Goal: Information Seeking & Learning: Learn about a topic

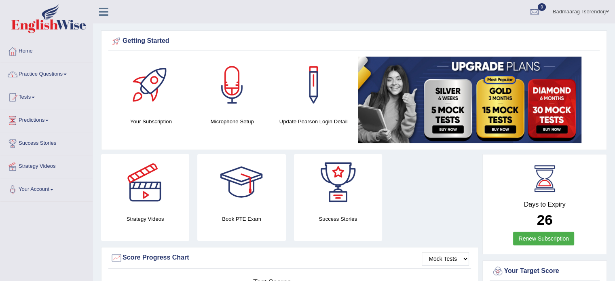
click at [67, 74] on span at bounding box center [64, 75] width 3 height 2
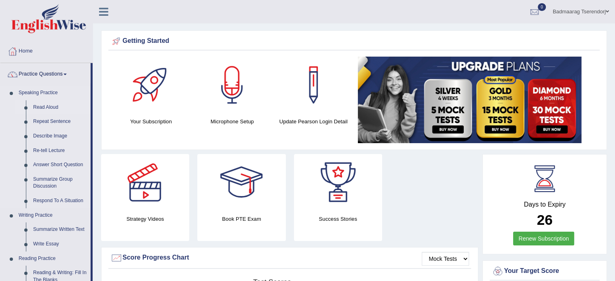
click at [53, 105] on link "Read Aloud" at bounding box center [60, 107] width 61 height 15
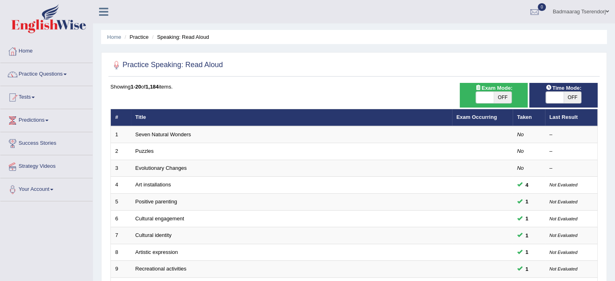
click at [608, 61] on div "Home Practice Speaking: Read Aloud Practice Speaking: Read Aloud Time Mode: ON …" at bounding box center [354, 257] width 522 height 515
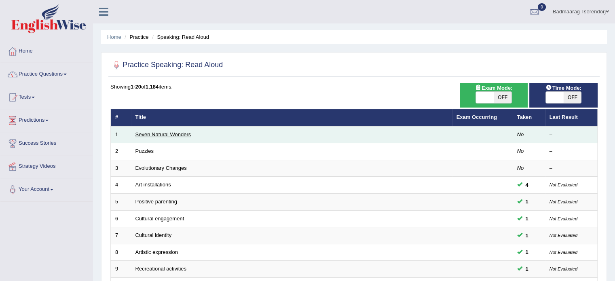
click at [157, 134] on link "Seven Natural Wonders" at bounding box center [163, 134] width 56 height 6
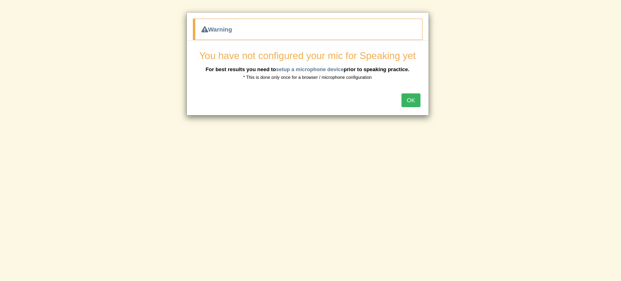
click at [409, 100] on button "OK" at bounding box center [411, 100] width 19 height 14
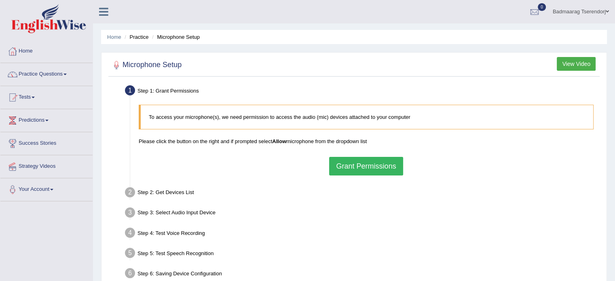
click at [395, 166] on button "Grant Permissions" at bounding box center [366, 166] width 74 height 19
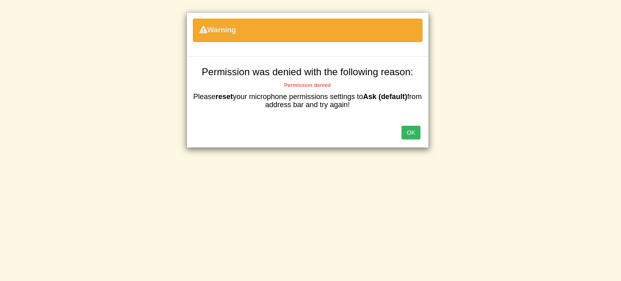
click at [406, 133] on button "OK" at bounding box center [411, 133] width 19 height 14
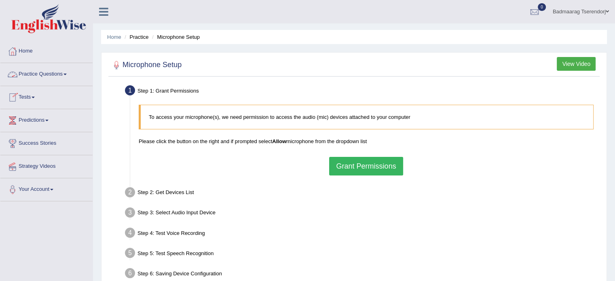
click at [70, 72] on link "Practice Questions" at bounding box center [46, 73] width 92 height 20
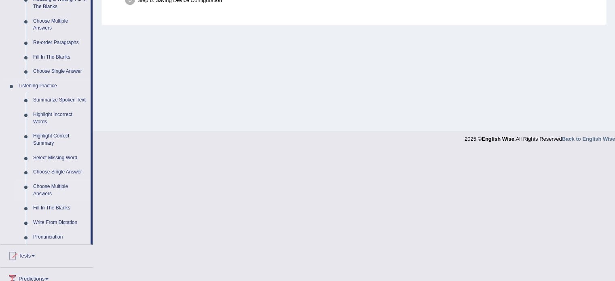
scroll to position [271, 0]
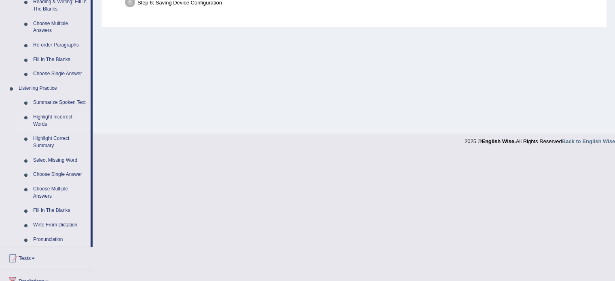
click at [62, 118] on link "Highlight Incorrect Words" at bounding box center [60, 120] width 61 height 21
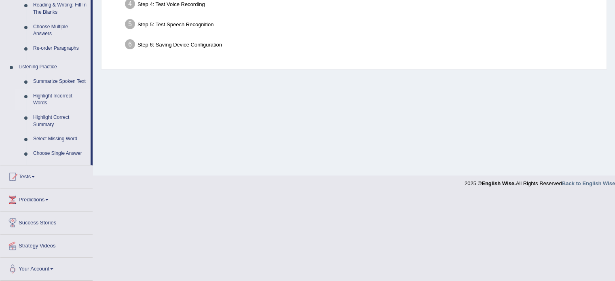
scroll to position [144, 0]
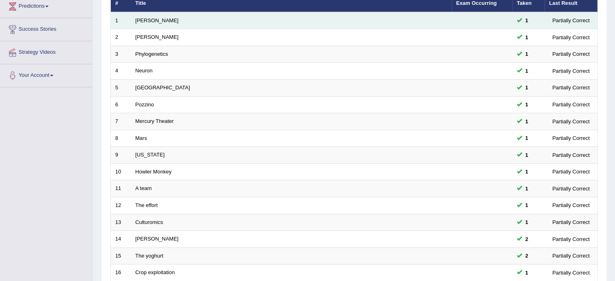
scroll to position [252, 0]
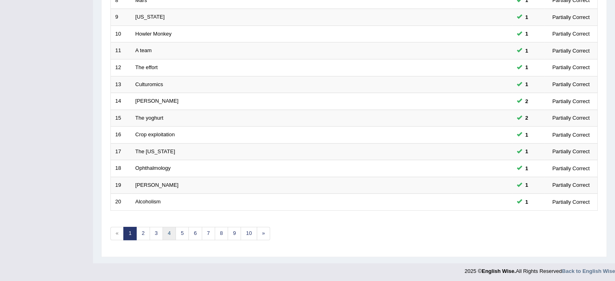
click at [169, 233] on link "4" at bounding box center [169, 233] width 13 height 13
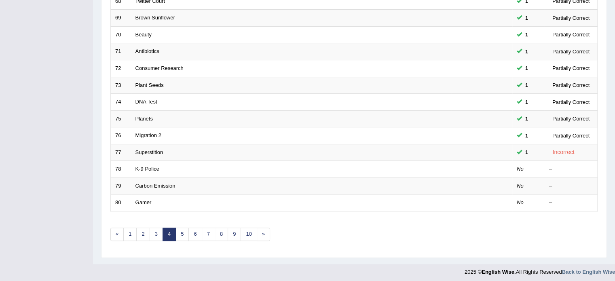
scroll to position [252, 0]
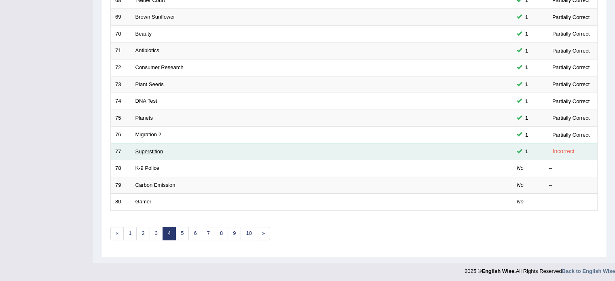
click at [152, 148] on link "Superstition" at bounding box center [149, 151] width 28 height 6
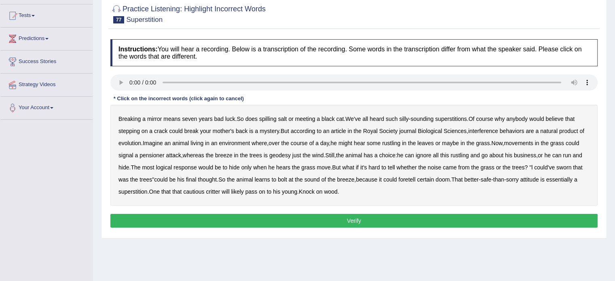
scroll to position [81, 0]
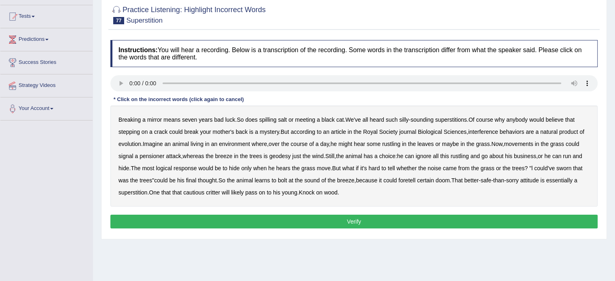
click at [486, 131] on b "interference" at bounding box center [483, 132] width 30 height 6
click at [415, 179] on b "foretell" at bounding box center [406, 180] width 17 height 6
click at [379, 220] on button "Verify" at bounding box center [353, 222] width 487 height 14
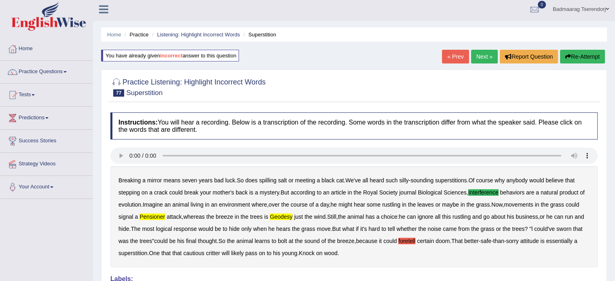
scroll to position [0, 0]
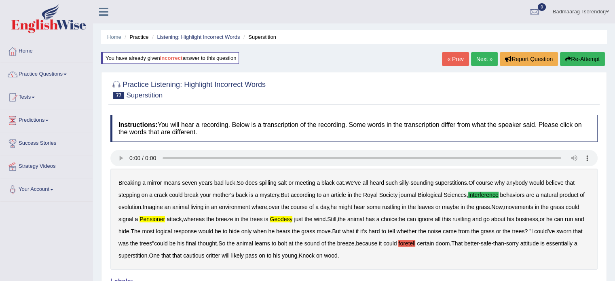
click at [482, 58] on link "Next »" at bounding box center [484, 59] width 27 height 14
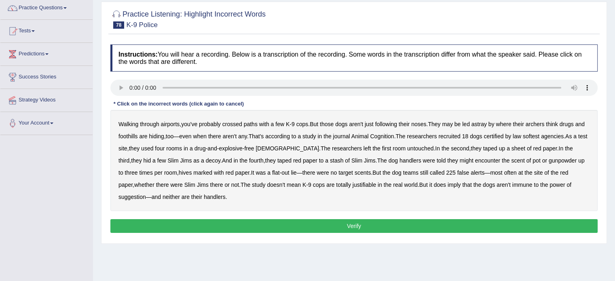
scroll to position [81, 0]
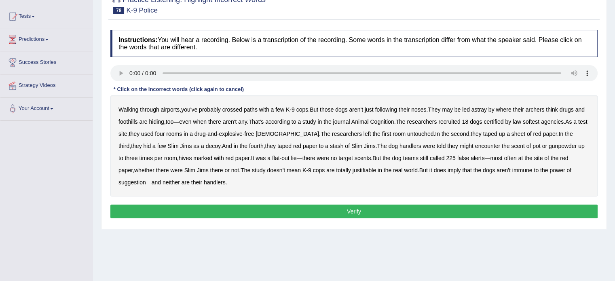
click at [179, 155] on b "hives" at bounding box center [185, 158] width 13 height 6
click at [353, 168] on b "justifiable" at bounding box center [364, 170] width 23 height 6
click at [374, 208] on button "Verify" at bounding box center [353, 212] width 487 height 14
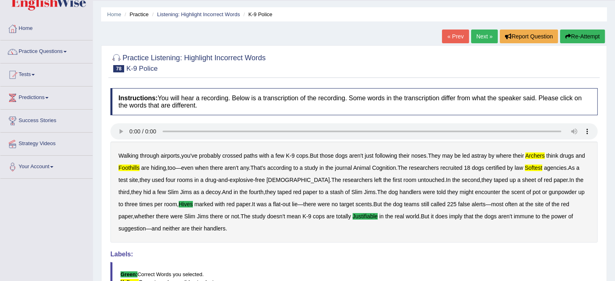
scroll to position [0, 0]
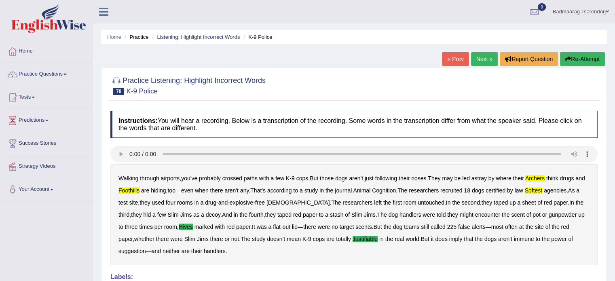
click at [476, 61] on link "Next »" at bounding box center [484, 59] width 27 height 14
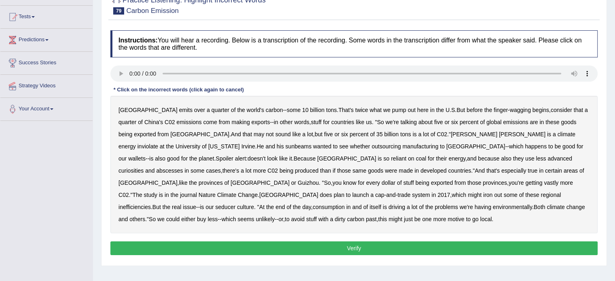
scroll to position [81, 0]
click at [158, 143] on b "inviolate" at bounding box center [147, 146] width 21 height 6
click at [286, 145] on b "sunbeams" at bounding box center [299, 146] width 26 height 6
click at [391, 157] on b "reliant" at bounding box center [398, 158] width 15 height 6
click at [144, 167] on b "curiosities" at bounding box center [130, 170] width 25 height 6
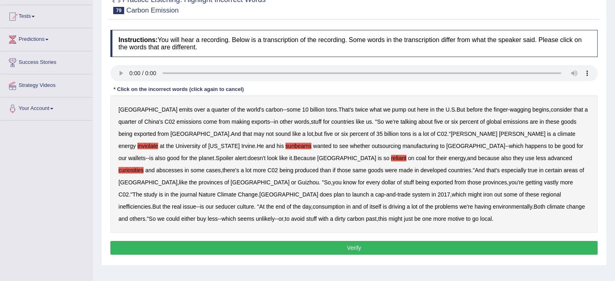
click at [183, 167] on b "abscesses" at bounding box center [169, 170] width 27 height 6
click at [406, 244] on button "Verify" at bounding box center [353, 248] width 487 height 14
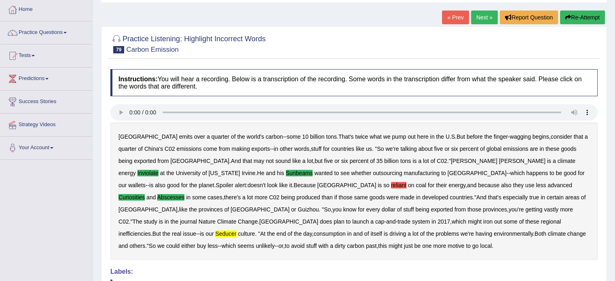
scroll to position [40, 0]
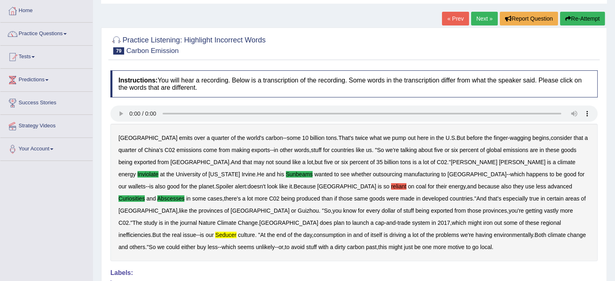
click at [475, 17] on link "Next »" at bounding box center [484, 19] width 27 height 14
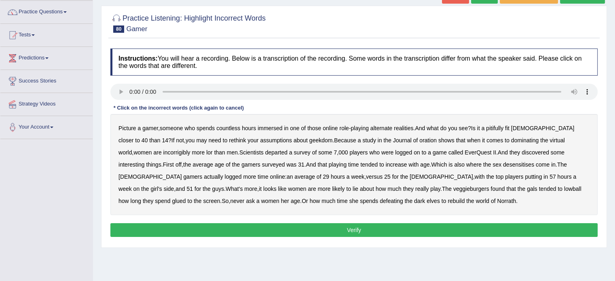
scroll to position [81, 0]
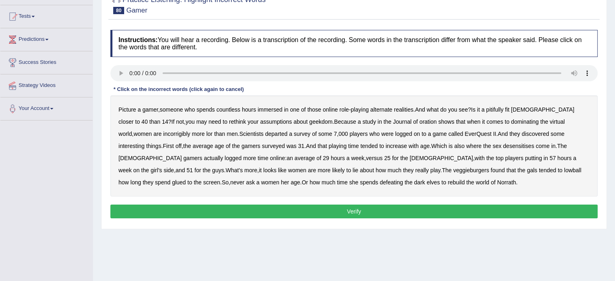
click at [501, 108] on b "pitifully" at bounding box center [494, 109] width 17 height 6
click at [163, 132] on b "incorrigibly" at bounding box center [176, 134] width 27 height 6
click at [453, 168] on b "veggieburgers" at bounding box center [471, 170] width 36 height 6
click at [332, 209] on button "Verify" at bounding box center [353, 212] width 487 height 14
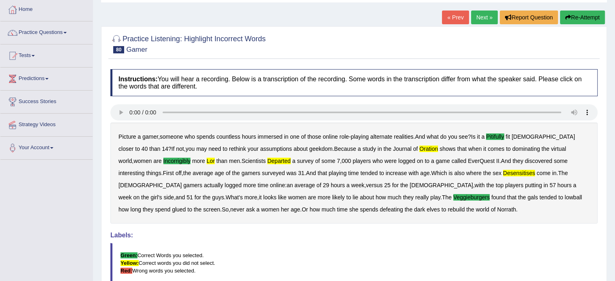
scroll to position [40, 0]
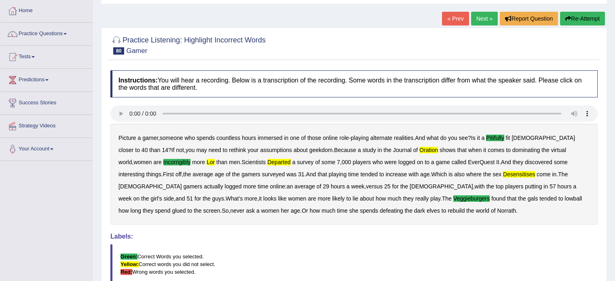
click at [482, 18] on link "Next »" at bounding box center [484, 19] width 27 height 14
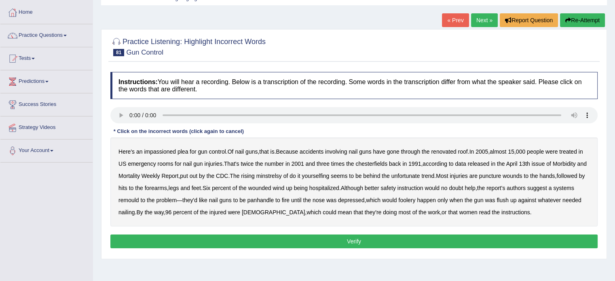
scroll to position [40, 0]
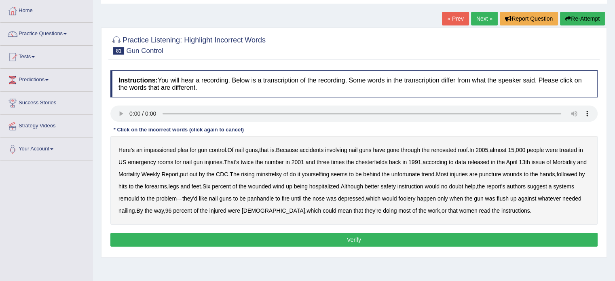
click at [282, 175] on b "minstrelsy" at bounding box center [268, 174] width 25 height 6
click at [167, 184] on b "forearms" at bounding box center [156, 186] width 22 height 6
click at [139, 198] on b "remould" at bounding box center [128, 198] width 21 height 6
click at [274, 198] on b "panhandle" at bounding box center [260, 198] width 26 height 6
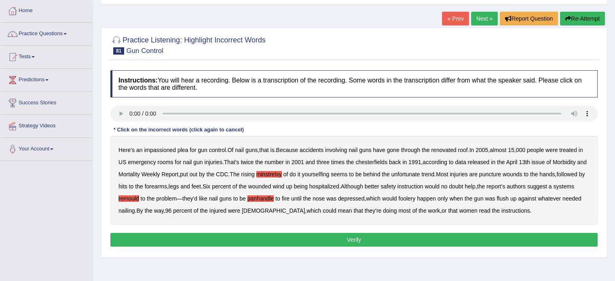
click at [435, 235] on button "Verify" at bounding box center [353, 240] width 487 height 14
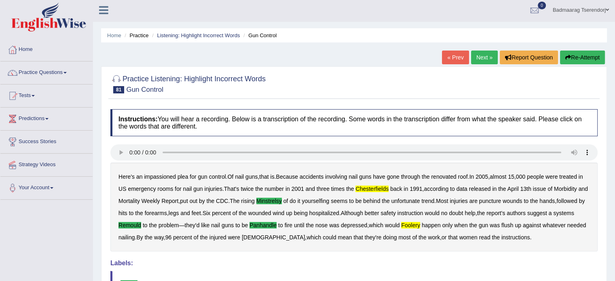
scroll to position [0, 0]
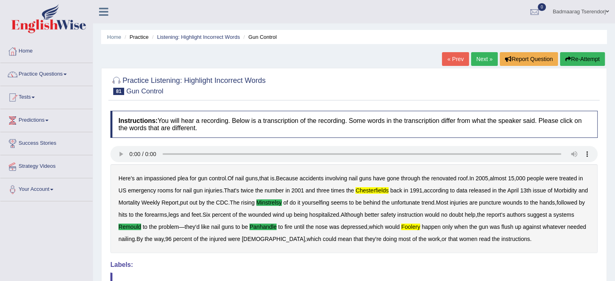
click at [482, 61] on link "Next »" at bounding box center [484, 59] width 27 height 14
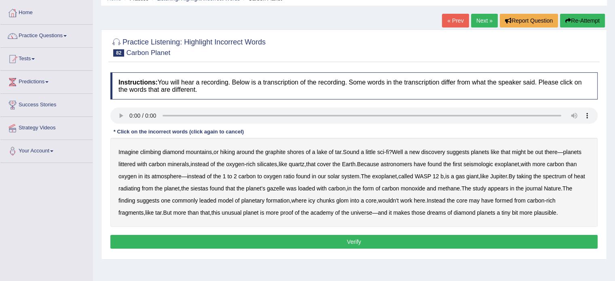
scroll to position [40, 0]
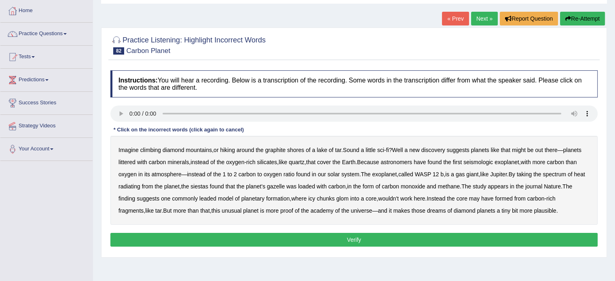
click at [481, 162] on b "seismologic" at bounding box center [478, 162] width 30 height 6
click at [27, 7] on link "Home" at bounding box center [46, 10] width 92 height 20
